Goal: Information Seeking & Learning: Learn about a topic

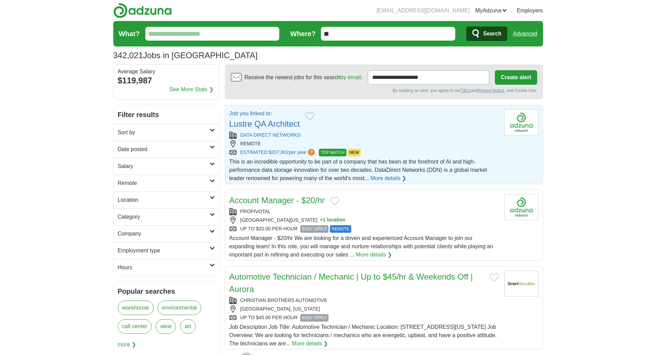
click at [290, 126] on link "Lustre QA Architect" at bounding box center [264, 123] width 71 height 9
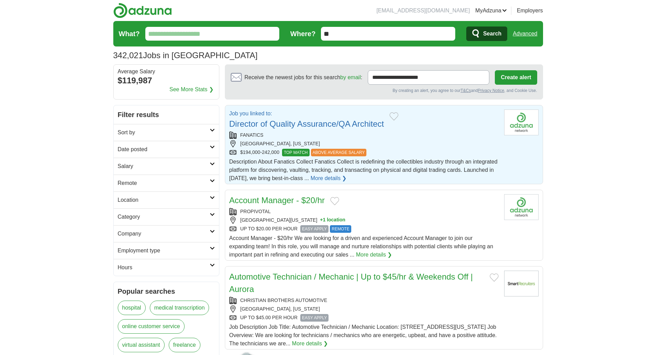
click at [322, 125] on link "Director of Quality Assurance/QA Architect" at bounding box center [306, 123] width 155 height 9
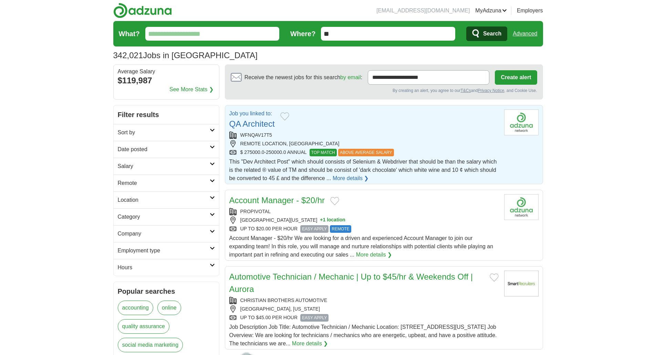
click at [258, 124] on link "QA Architect" at bounding box center [251, 123] width 45 height 9
